Goal: Information Seeking & Learning: Learn about a topic

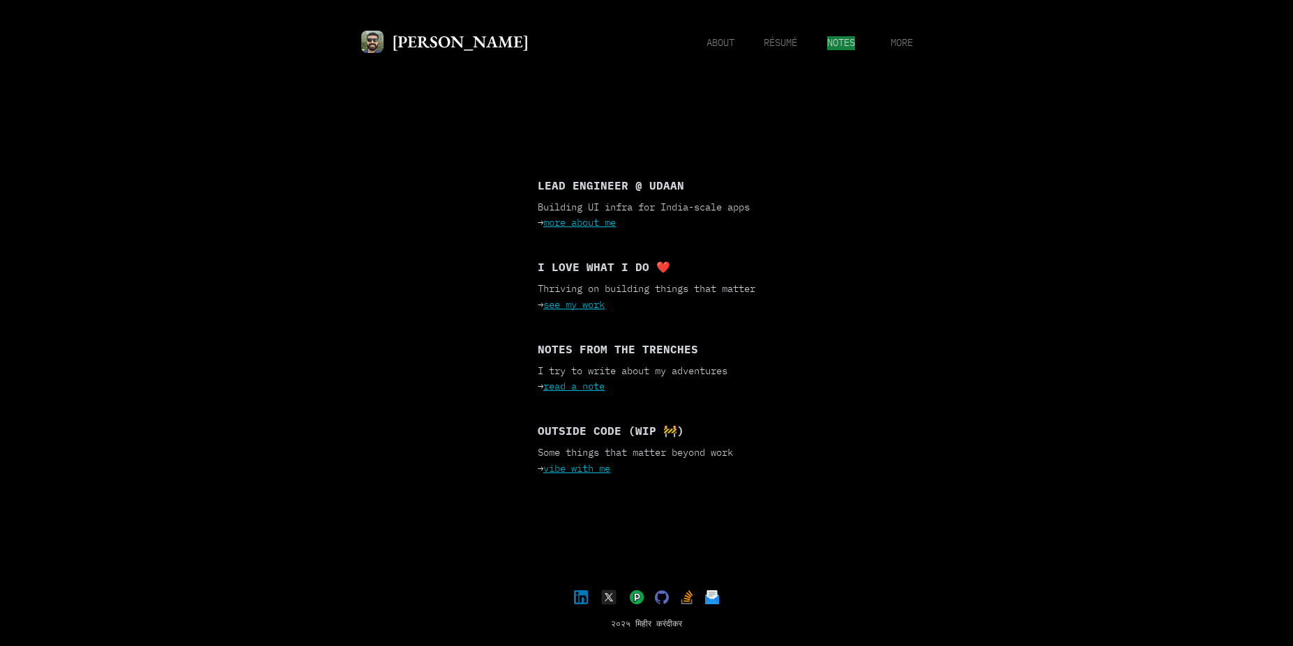
click at [844, 47] on span "notes" at bounding box center [841, 43] width 28 height 14
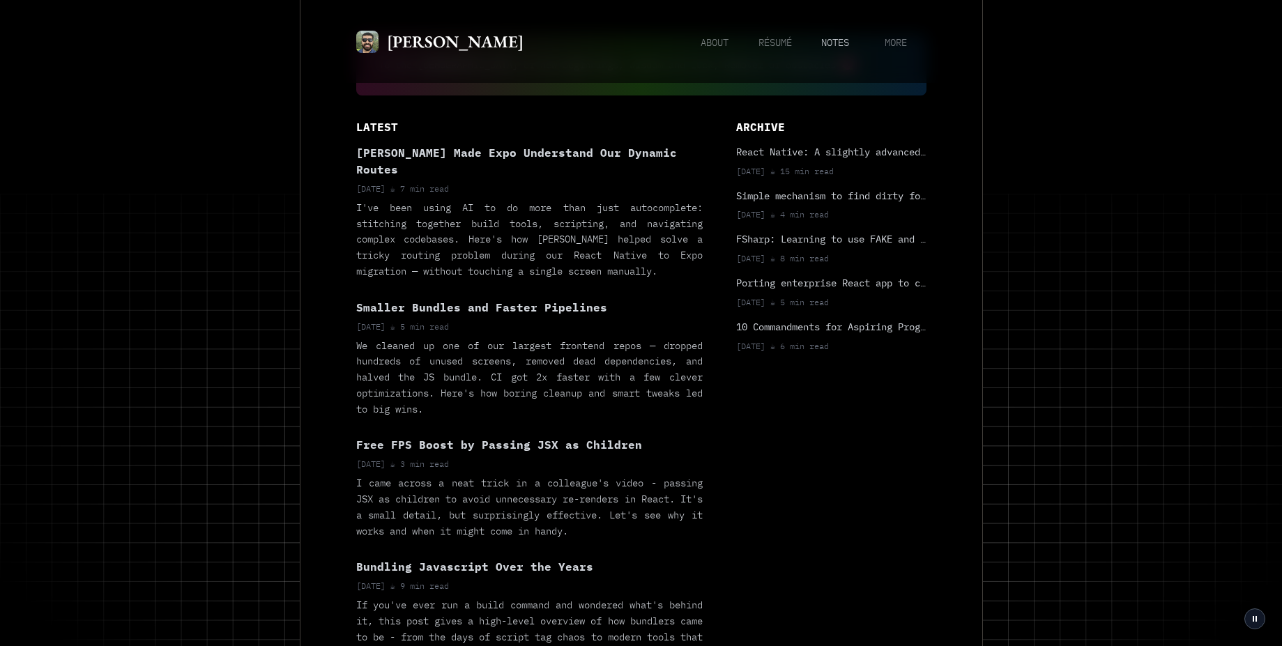
scroll to position [58, 0]
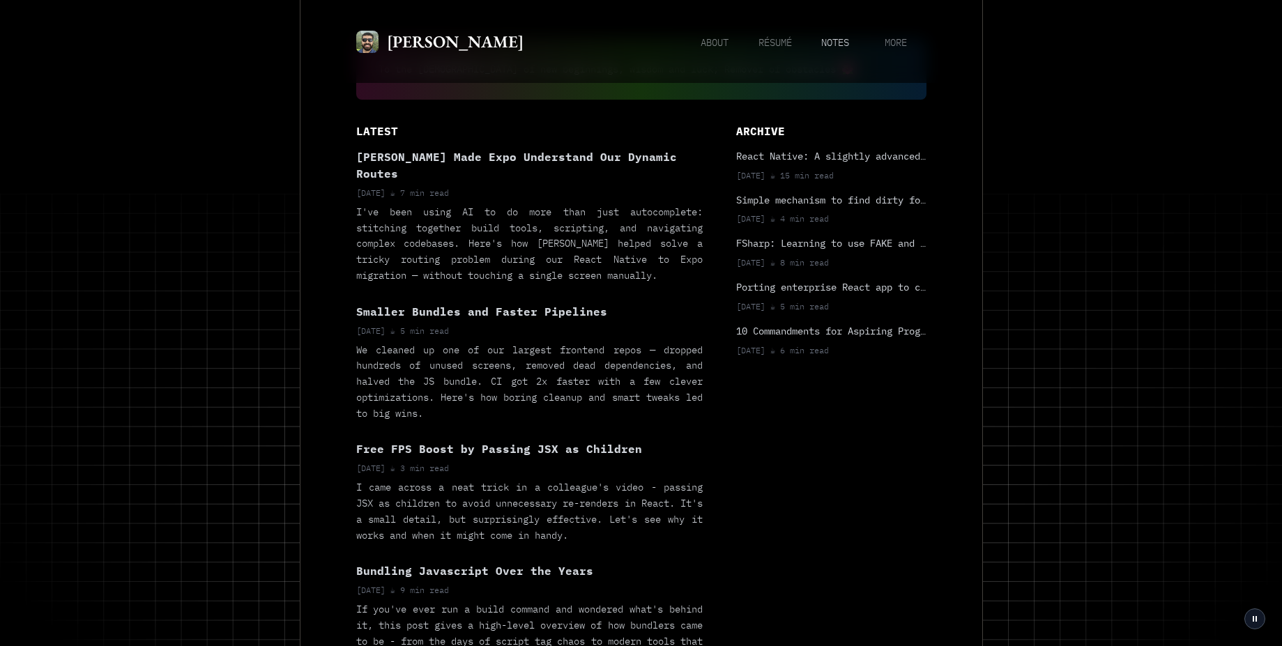
click at [752, 206] on b "Simple mechanism to find dirty form fields" at bounding box center [853, 200] width 234 height 13
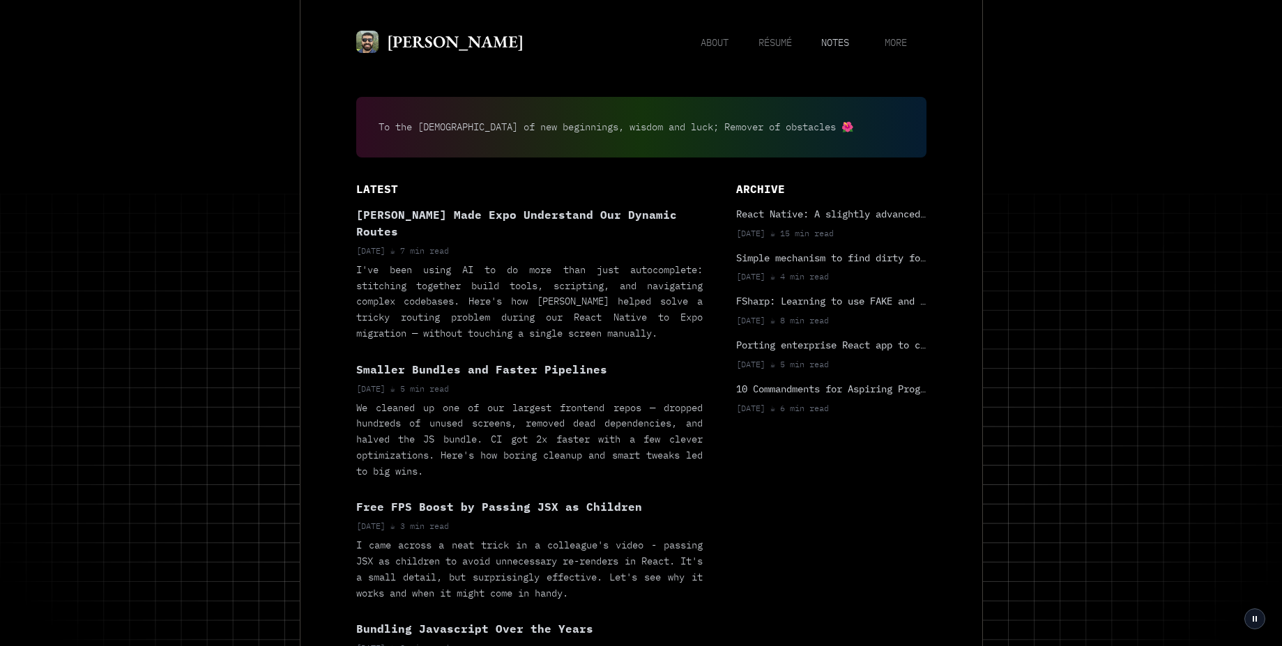
click at [443, 361] on p "Smaller Bundles and Faster Pipelines" at bounding box center [529, 369] width 346 height 17
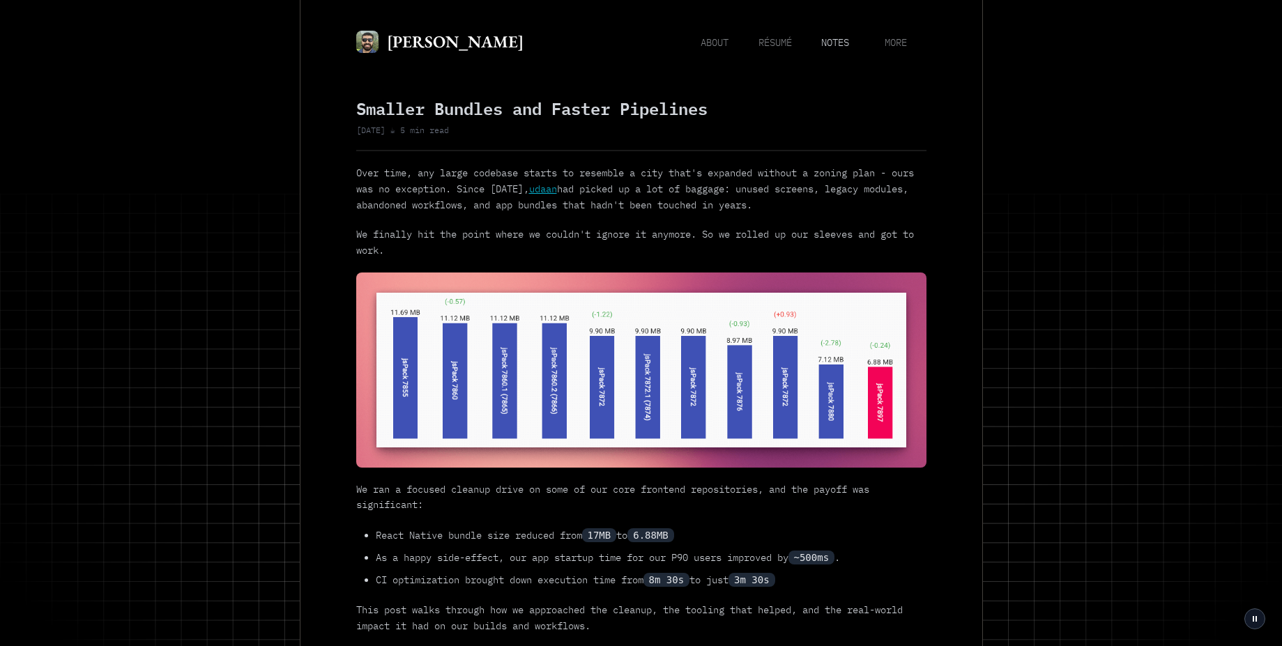
drag, startPoint x: 355, startPoint y: 174, endPoint x: 402, endPoint y: 176, distance: 47.5
click at [402, 176] on p "Over time, any large codebase starts to resemble a city that's expanded without…" at bounding box center [641, 188] width 570 height 47
drag, startPoint x: 402, startPoint y: 176, endPoint x: 517, endPoint y: 240, distance: 131.7
drag, startPoint x: 352, startPoint y: 97, endPoint x: 366, endPoint y: 102, distance: 14.8
